Goal: Task Accomplishment & Management: Use online tool/utility

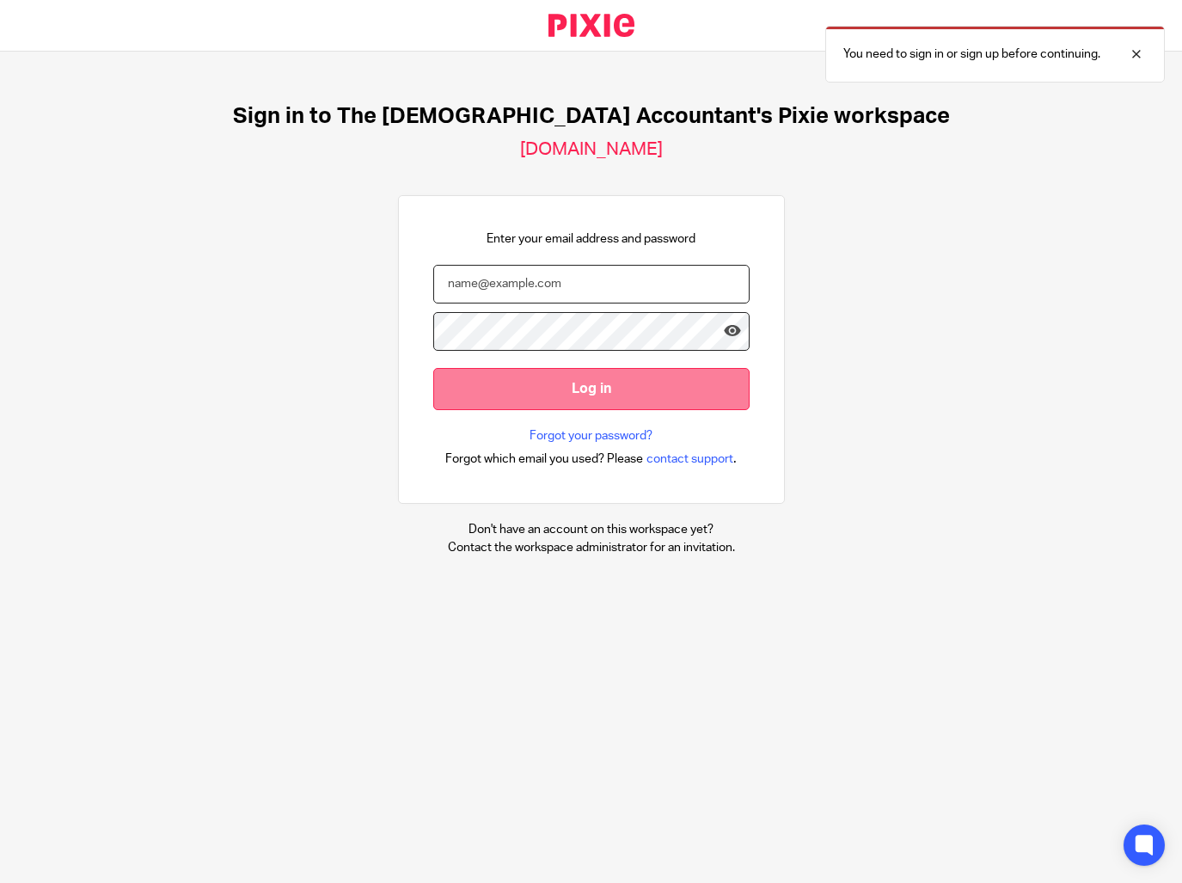
type input "enquiries@thefemaleaccountant.com"
drag, startPoint x: 736, startPoint y: 389, endPoint x: 746, endPoint y: 383, distance: 11.2
click at [736, 389] on input "Log in" at bounding box center [591, 389] width 316 height 42
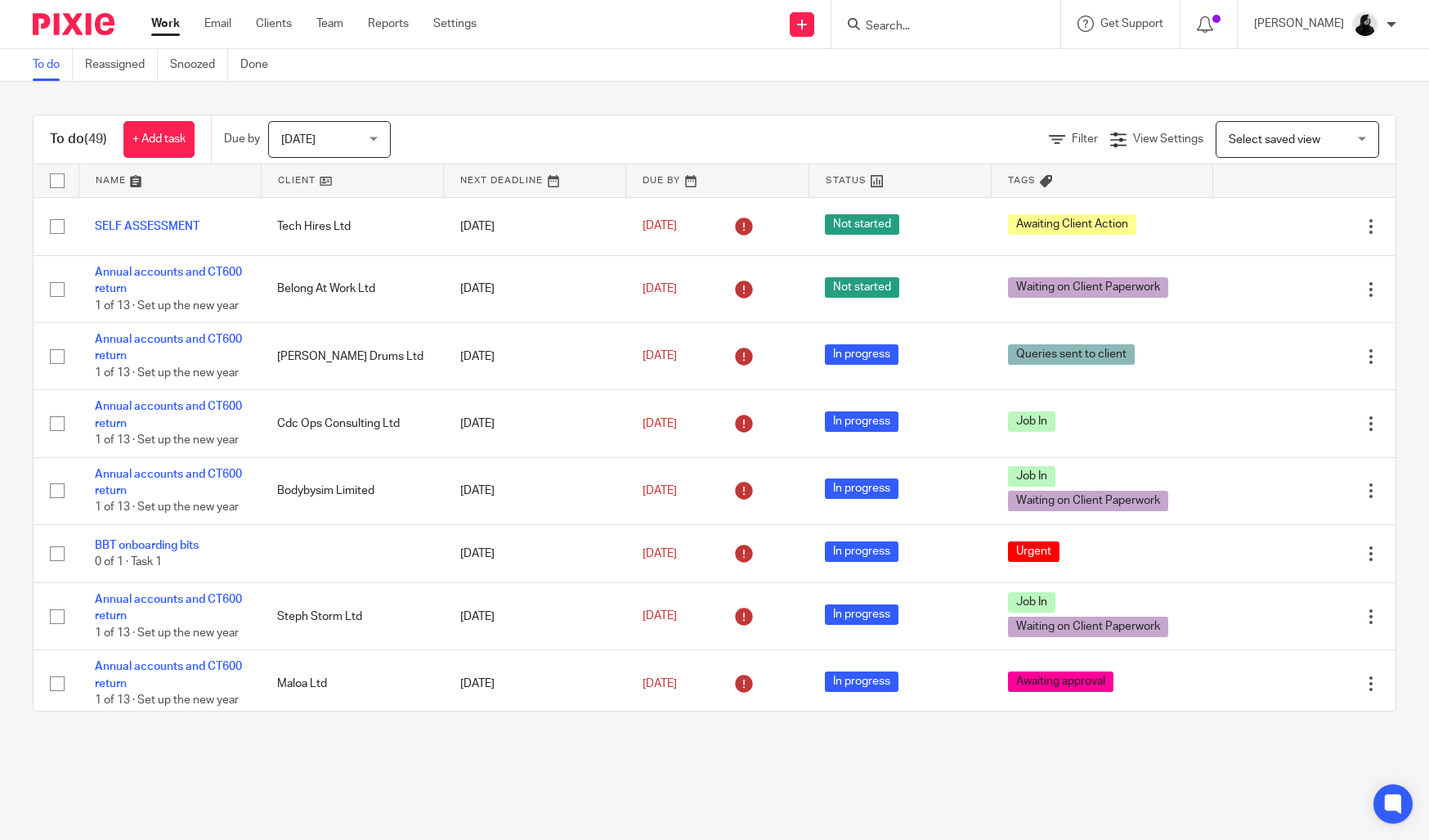
click at [979, 34] on div at bounding box center [946, 24] width 229 height 49
click at [976, 26] on input "Search" at bounding box center [937, 27] width 147 height 14
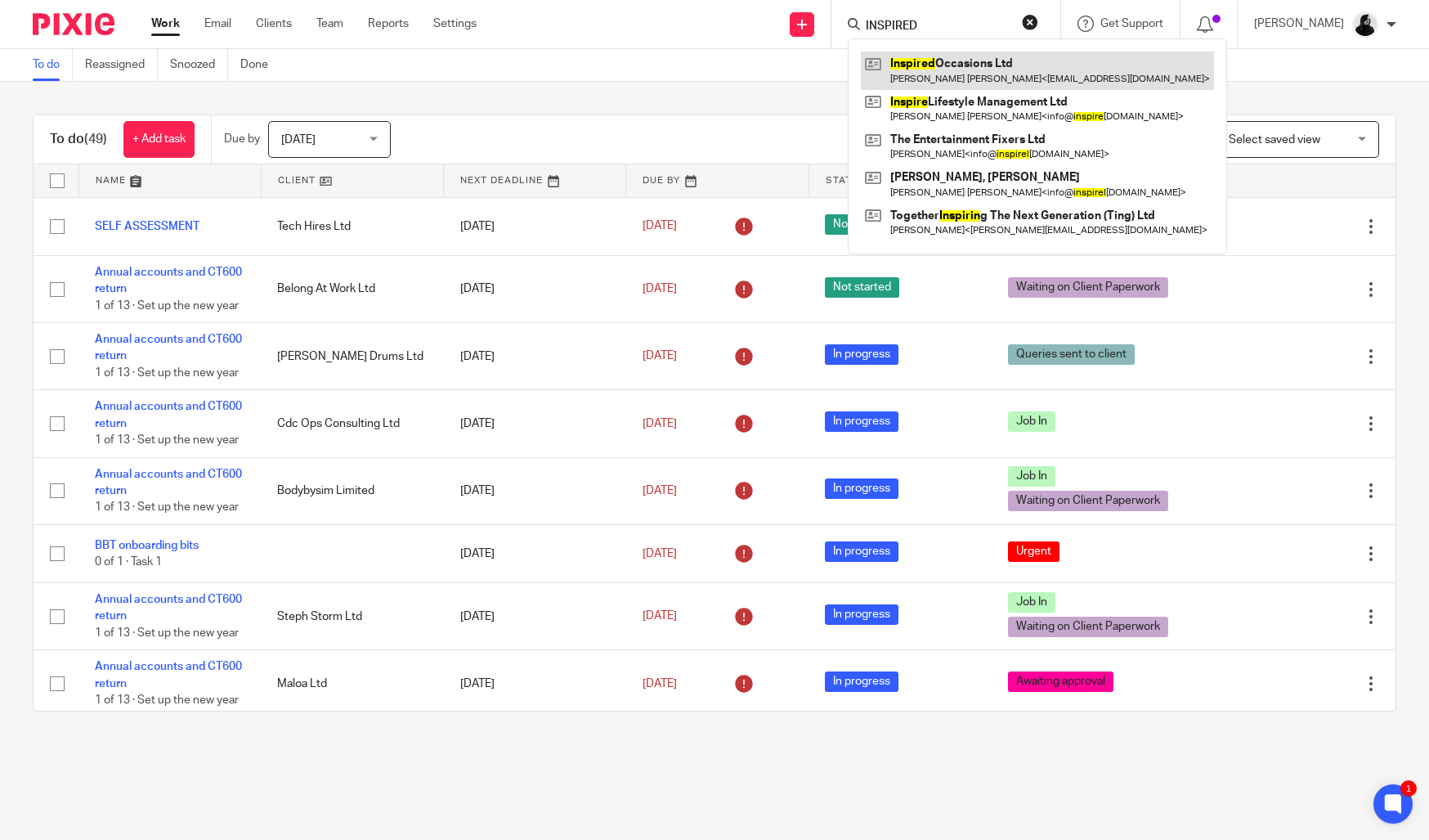
type input "INSPIRED"
click at [988, 72] on link at bounding box center [1037, 70] width 353 height 38
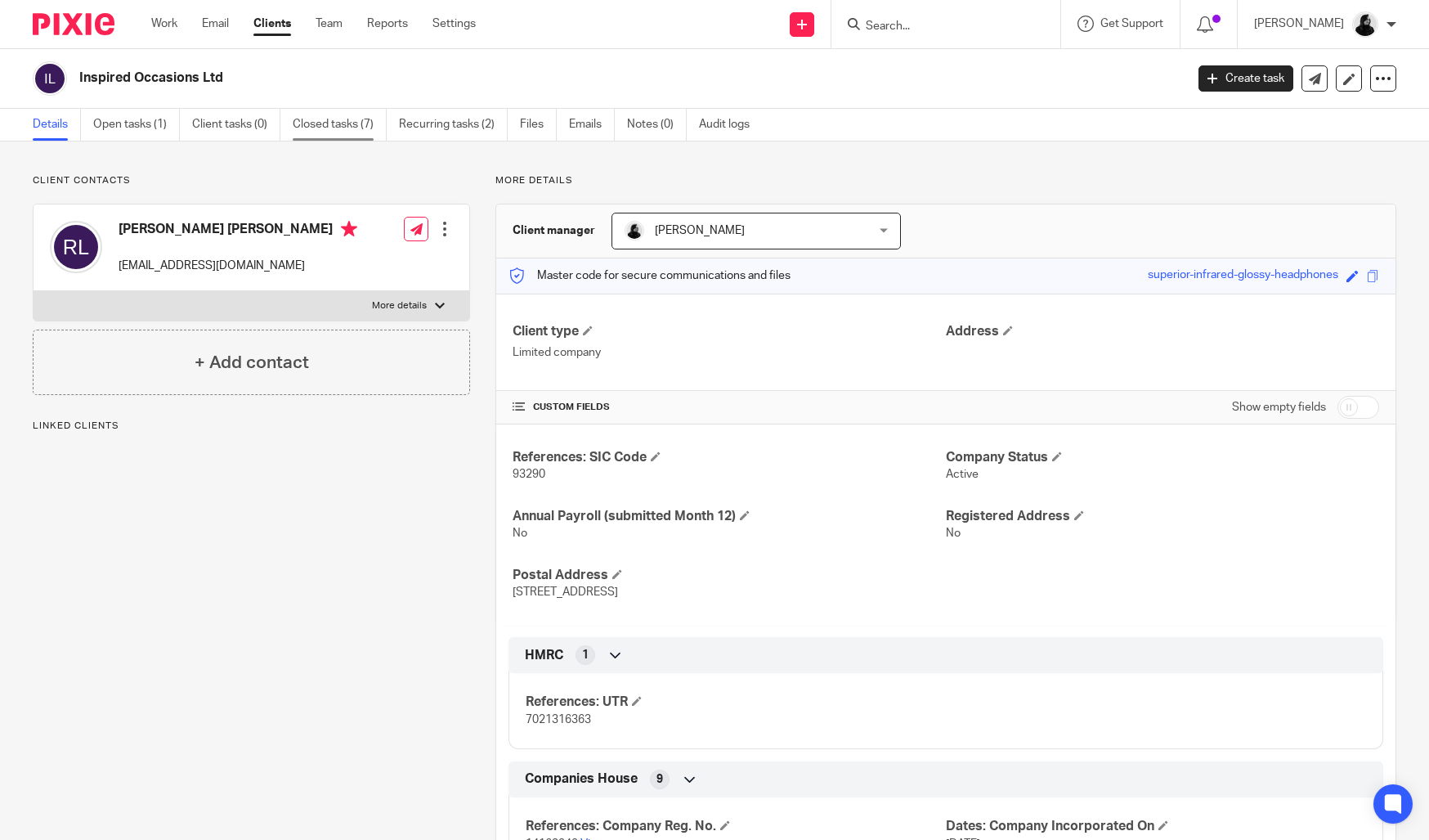
click at [340, 121] on link "Closed tasks (7)" at bounding box center [340, 125] width 94 height 32
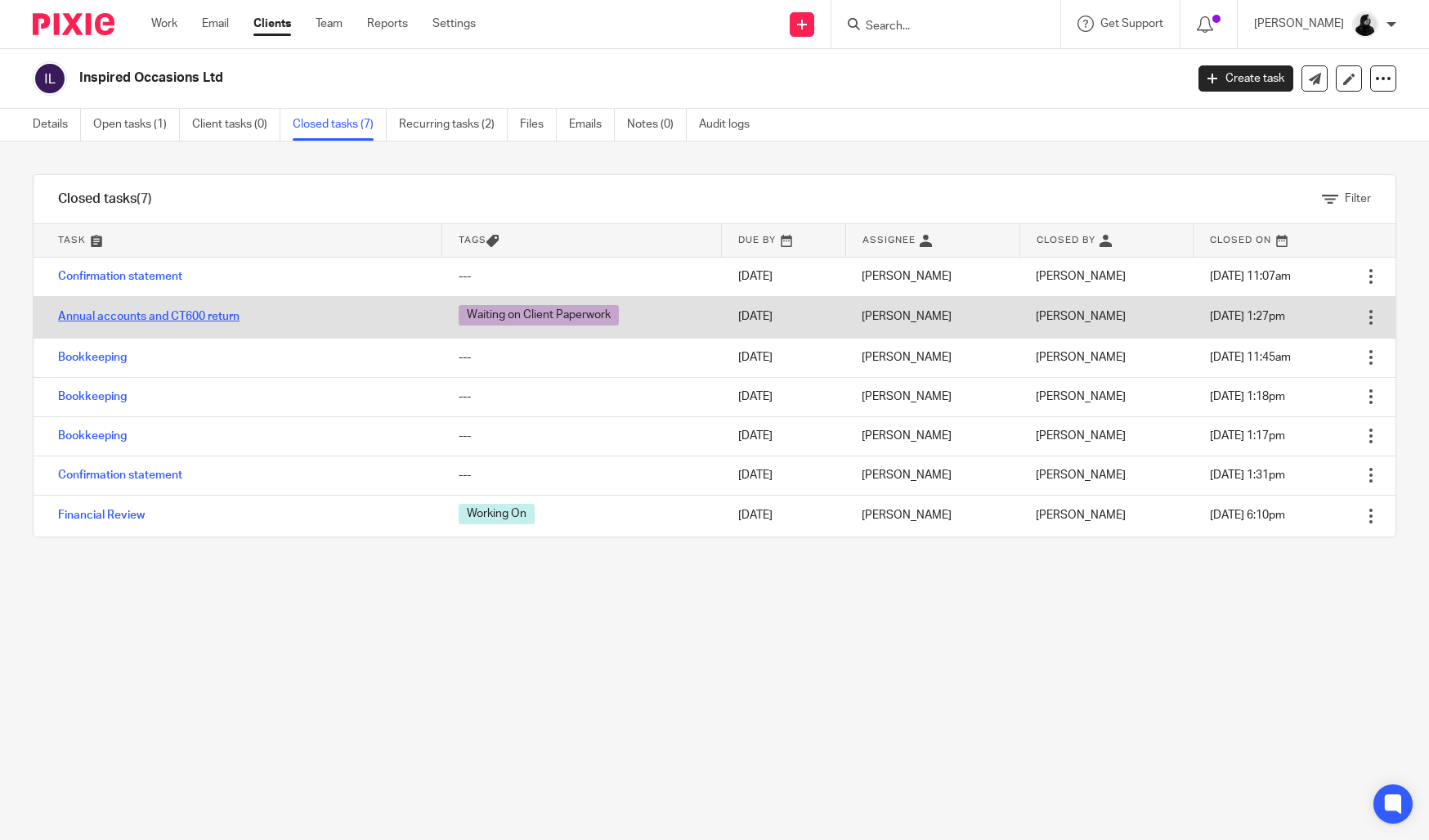
click at [211, 318] on link "Annual accounts and CT600 return" at bounding box center [148, 317] width 182 height 11
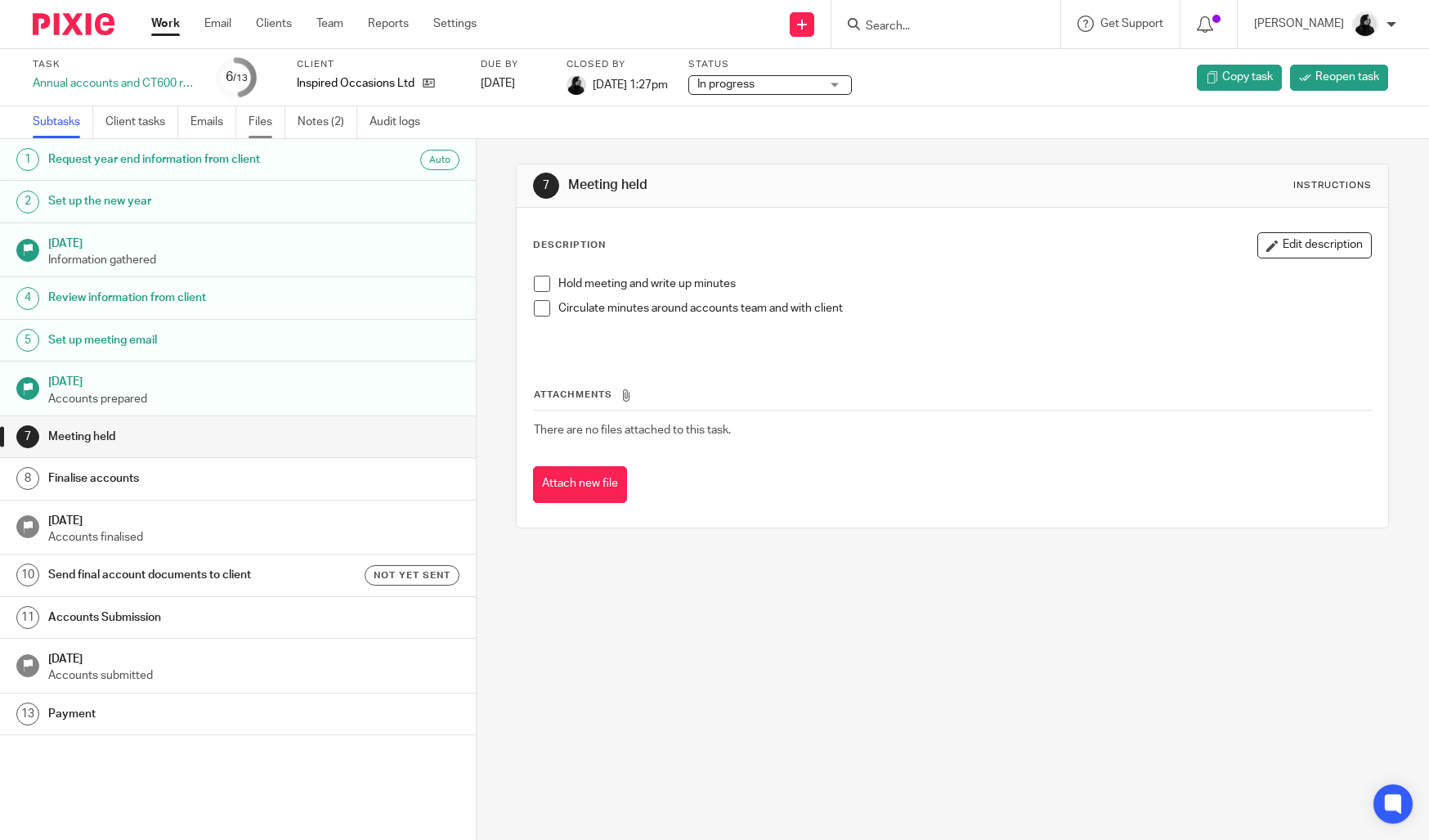
click at [274, 125] on link "Files" at bounding box center [266, 123] width 37 height 32
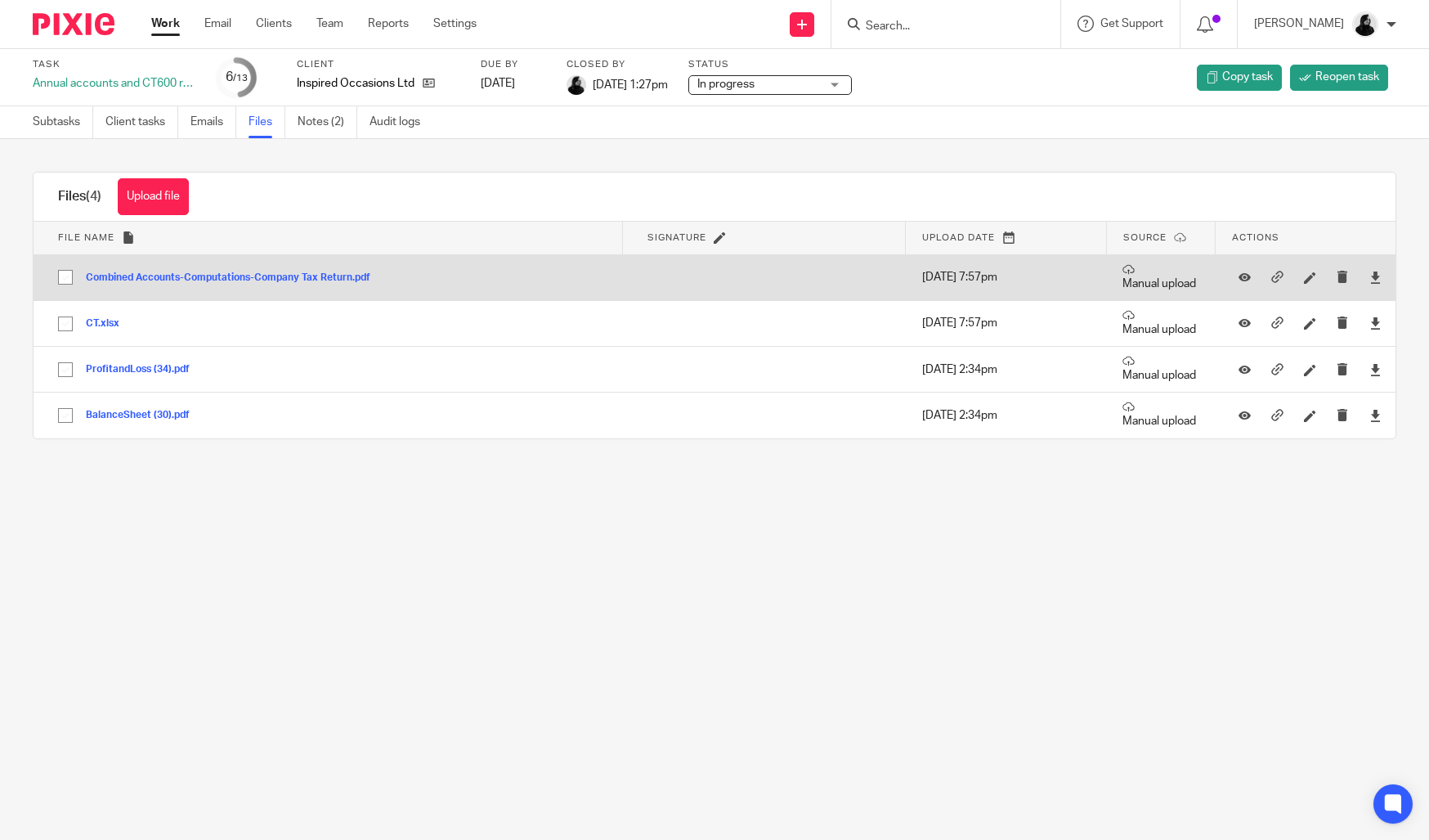
click at [258, 282] on button "Combined Accounts-Computations-Company Tax Return.pdf" at bounding box center [234, 278] width 297 height 11
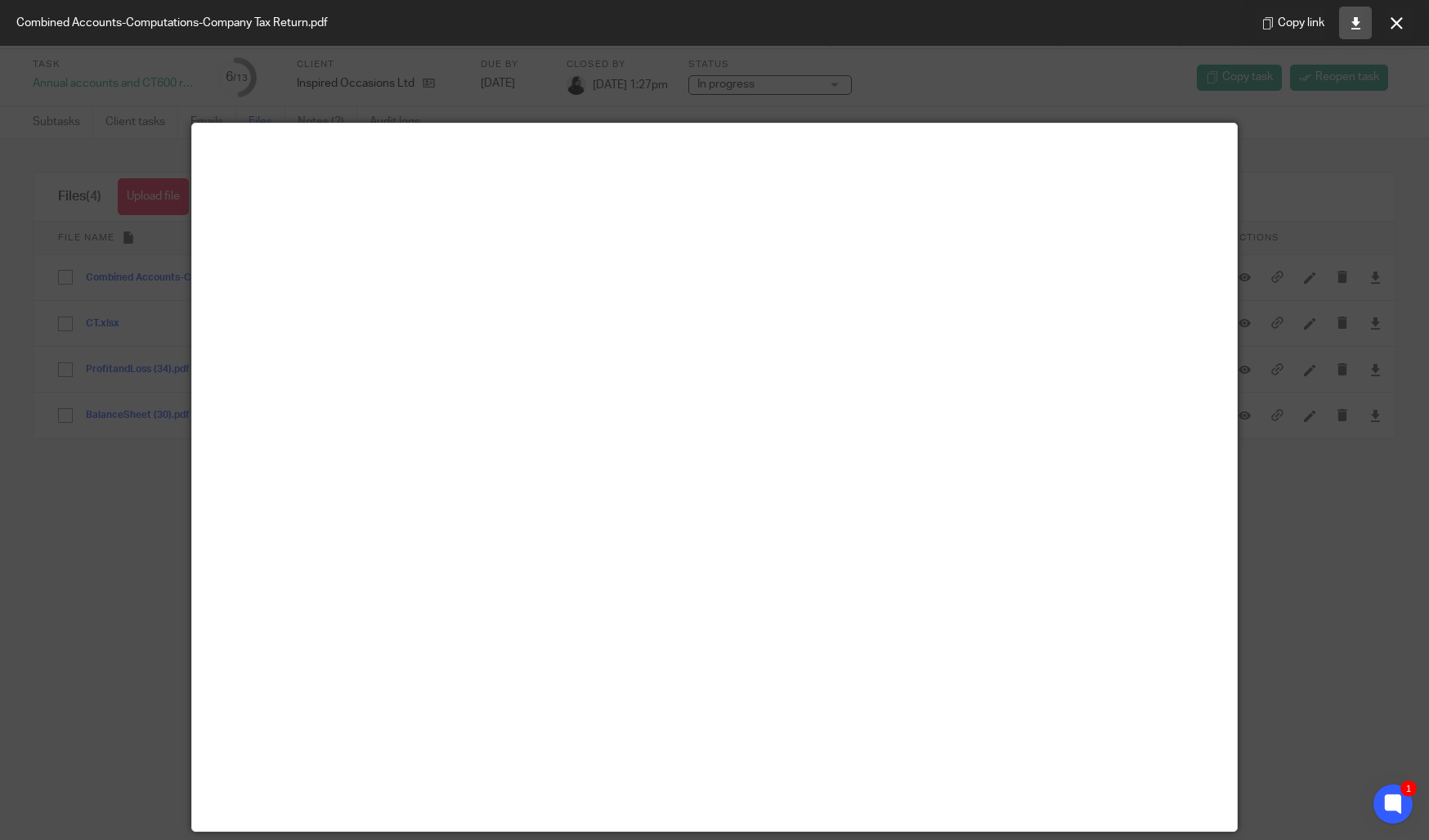
click at [1354, 29] on link at bounding box center [1356, 23] width 32 height 32
